Goal: Transaction & Acquisition: Purchase product/service

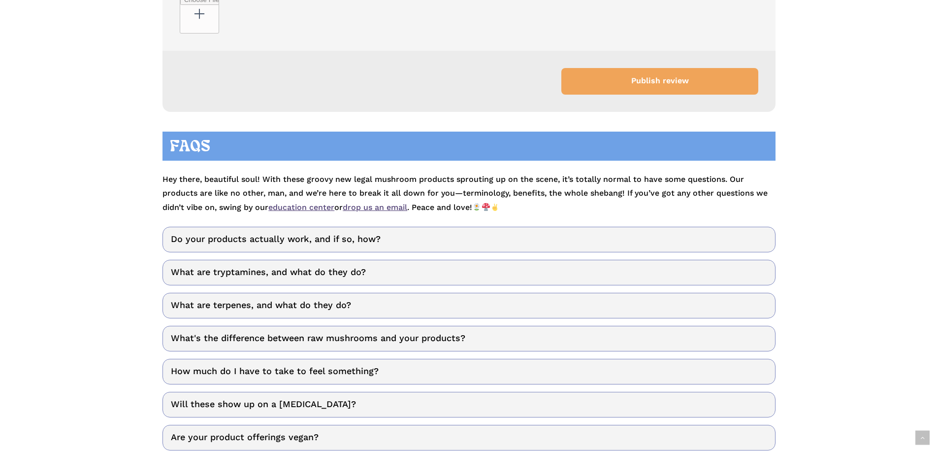
scroll to position [4339, 0]
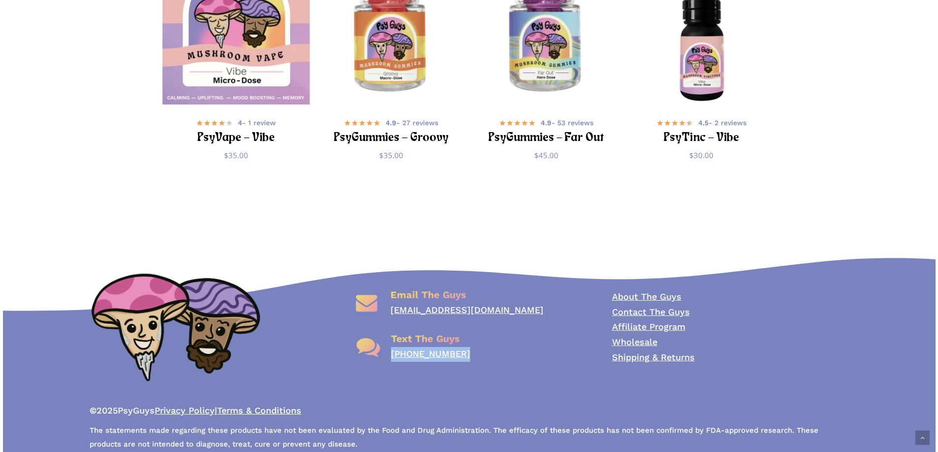
drag, startPoint x: 472, startPoint y: 341, endPoint x: 391, endPoint y: 344, distance: 81.3
click at [391, 319] on div "Text The Guys (725) 222-0331" at bounding box center [469, 303] width 236 height 33
copy link "[PHONE_NUMBER]"
click at [281, 235] on div "Email The Guys info@psyguys.com Text The Guys (725) 222-0331 About The Guys Con…" at bounding box center [469, 348] width 702 height 235
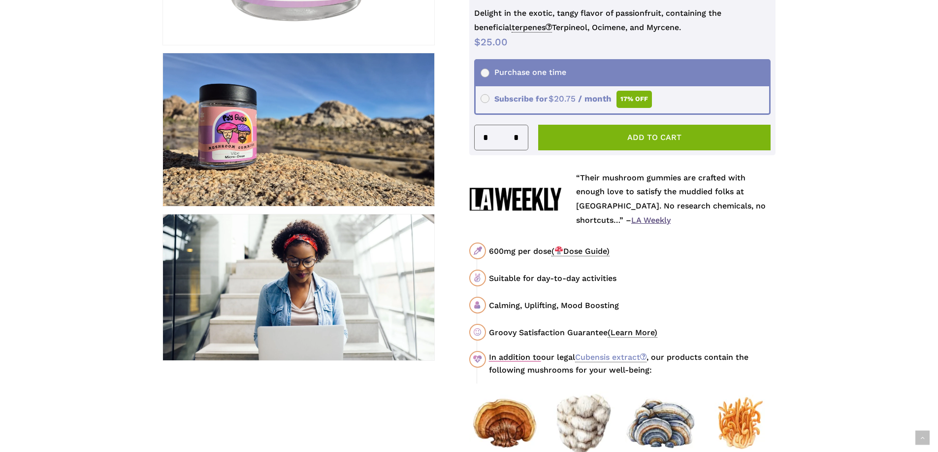
scroll to position [0, 0]
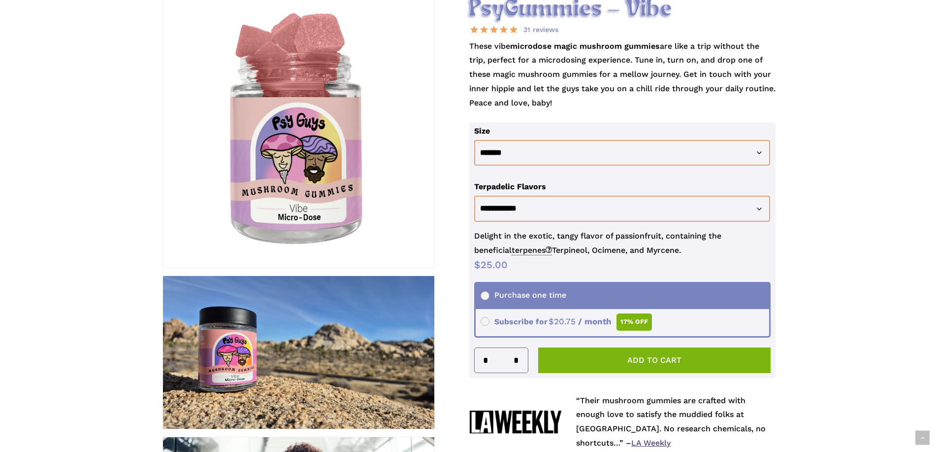
scroll to position [197, 0]
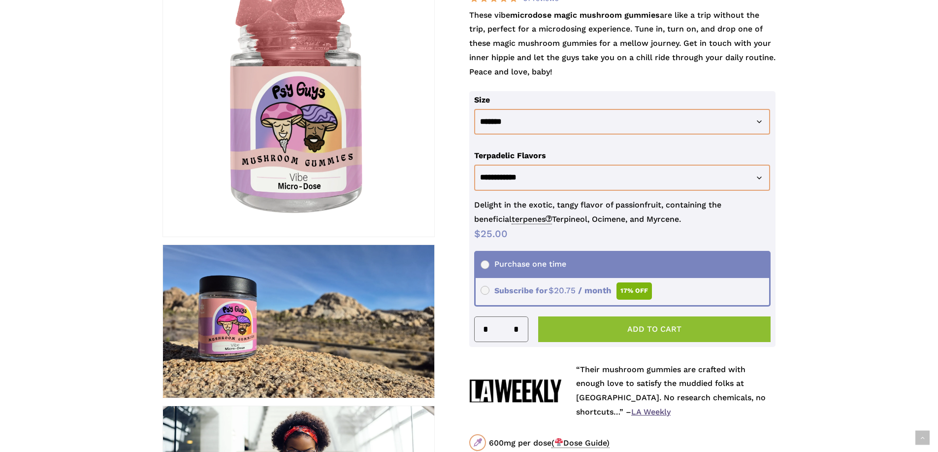
click at [597, 331] on button "Add to cart" at bounding box center [654, 329] width 233 height 26
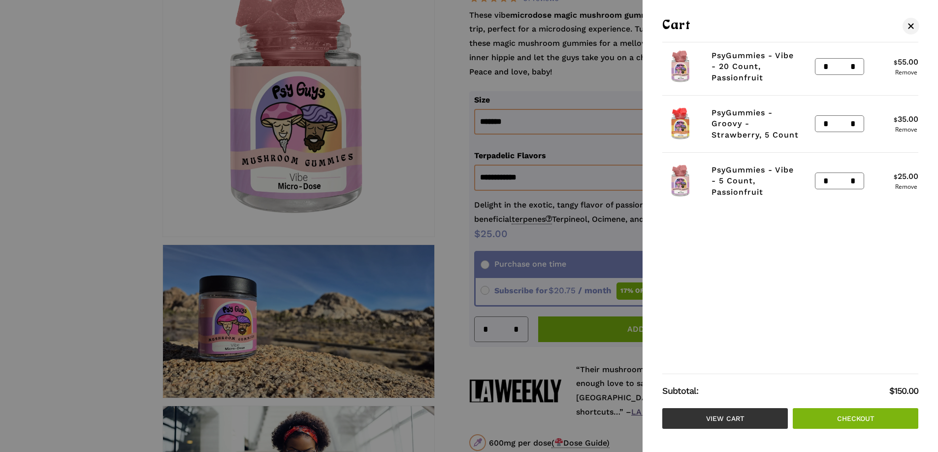
click at [728, 414] on link "View cart" at bounding box center [726, 418] width 126 height 21
